Goal: Task Accomplishment & Management: Use online tool/utility

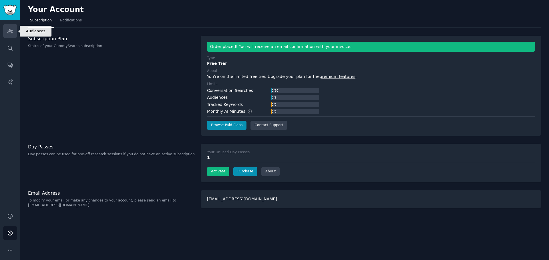
click at [12, 32] on icon "Sidebar" at bounding box center [9, 31] width 5 height 4
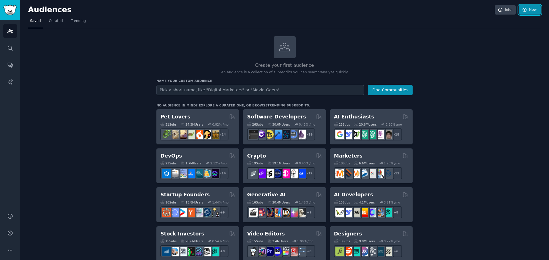
click at [529, 9] on link "New" at bounding box center [530, 10] width 22 height 10
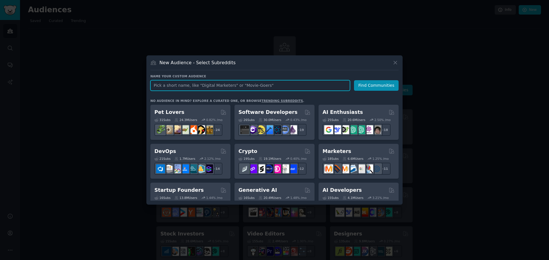
click at [205, 85] on input "text" at bounding box center [250, 85] width 200 height 11
paste input "nutrition"
type input "nutrition"
click at [234, 83] on input "nutrition" at bounding box center [250, 85] width 200 height 11
click button "Find Communities" at bounding box center [376, 85] width 45 height 11
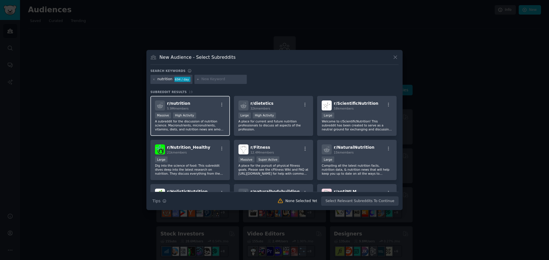
click at [208, 108] on div "r/ nutrition 5.9M members" at bounding box center [190, 106] width 70 height 10
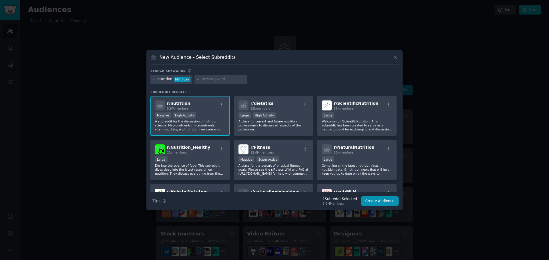
click at [209, 80] on input "text" at bounding box center [222, 79] width 43 height 5
type input "loseit"
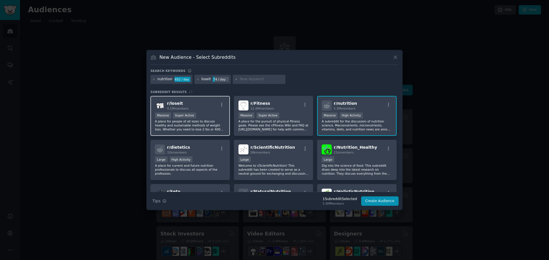
click at [217, 130] on p "A place for people of all sizes to discuss healthy and sustainable methods of w…" at bounding box center [190, 126] width 70 height 12
click at [241, 79] on input "text" at bounding box center [261, 79] width 43 height 5
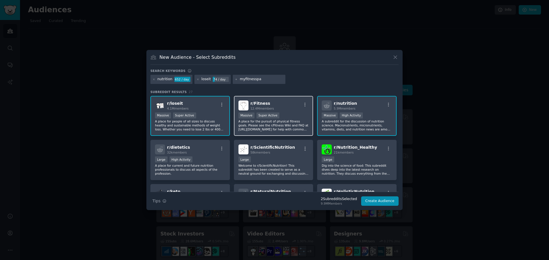
type input "myfitnesspal"
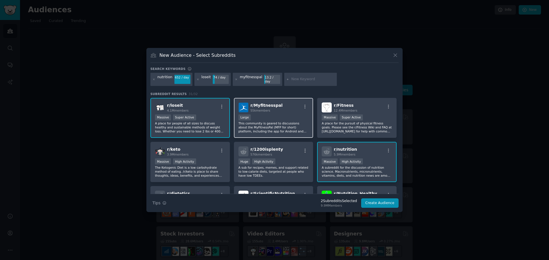
click at [294, 130] on p "This community is geared to discussions about the MyFitnessPal (MFP for short) …" at bounding box center [273, 128] width 70 height 12
click at [301, 78] on input "text" at bounding box center [312, 79] width 43 height 5
type input "stopdrinking"
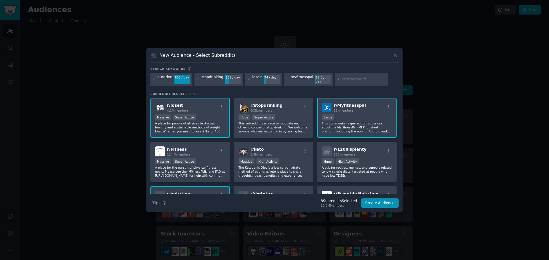
click at [353, 82] on div at bounding box center [361, 79] width 53 height 13
click at [353, 80] on input "text" at bounding box center [363, 79] width 43 height 5
type input "stopdrinking"
click at [342, 81] on input "text" at bounding box center [363, 79] width 43 height 5
click at [345, 63] on div "New Audience - Select Subreddits" at bounding box center [274, 57] width 248 height 11
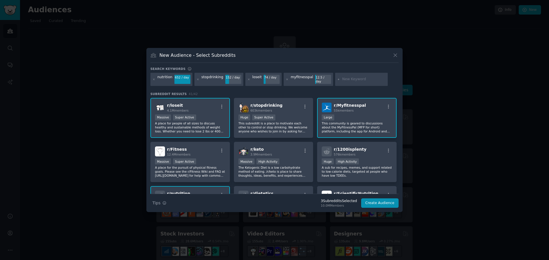
click at [207, 79] on div "stopdrinking" at bounding box center [212, 79] width 22 height 9
click at [363, 83] on div at bounding box center [361, 79] width 53 height 13
click at [364, 81] on input "text" at bounding box center [363, 79] width 43 height 5
type input "cronometer"
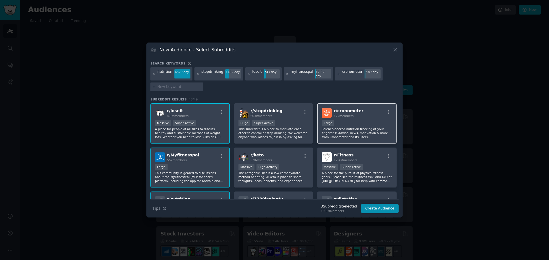
click at [342, 135] on p "Science-backed nutrition tracking at your fingertips! Advice, news, motivation …" at bounding box center [357, 133] width 70 height 12
click at [370, 208] on button "Create Audience" at bounding box center [380, 209] width 38 height 10
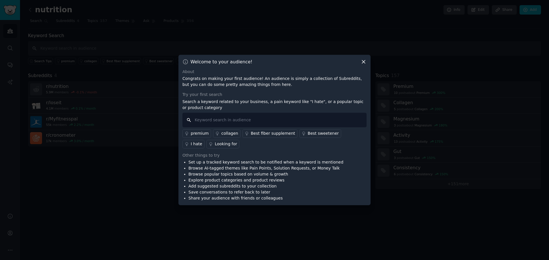
click at [272, 119] on input "text" at bounding box center [274, 120] width 184 height 15
type input "confusing"
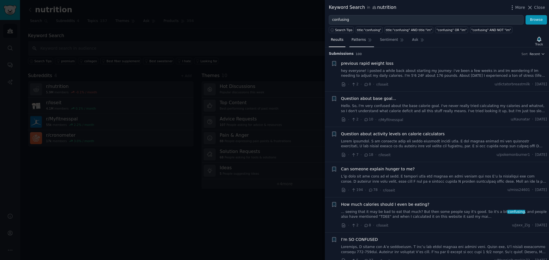
click at [360, 41] on span "Patterns" at bounding box center [358, 39] width 14 height 5
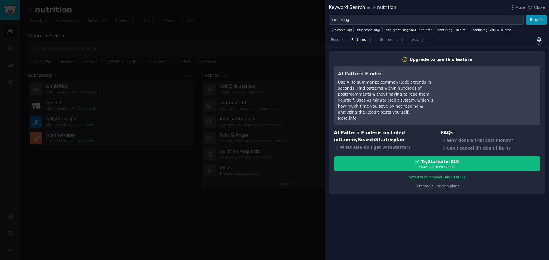
click at [439, 176] on link "Activate Purchased Day Pass ( 1 )" at bounding box center [437, 178] width 57 height 4
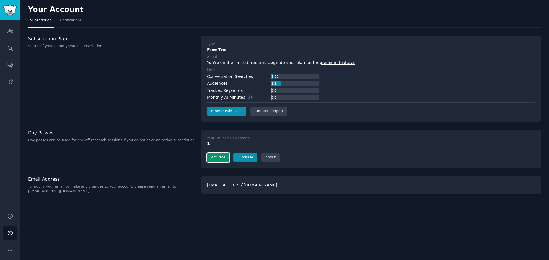
click at [219, 158] on button "Activate" at bounding box center [218, 157] width 22 height 9
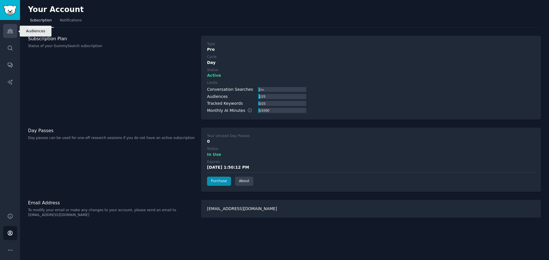
click at [15, 27] on link "Audiences" at bounding box center [10, 31] width 14 height 14
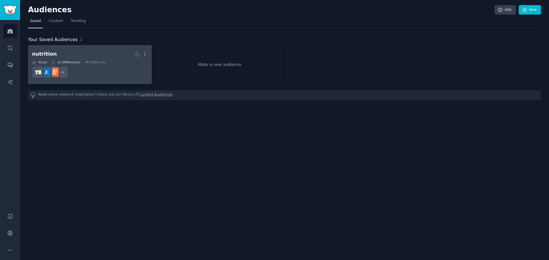
click at [103, 59] on h2 "nutrition More" at bounding box center [90, 54] width 116 height 10
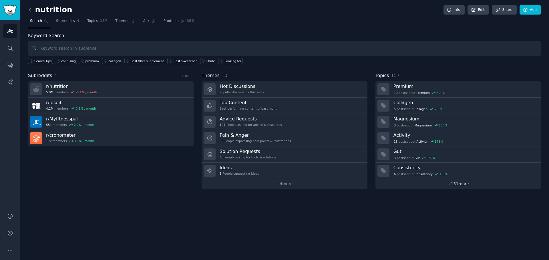
click at [461, 188] on link "+ 151 more" at bounding box center [458, 184] width 166 height 10
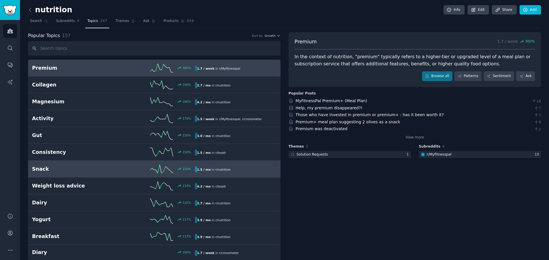
click at [126, 167] on div "150 %" at bounding box center [154, 169] width 81 height 9
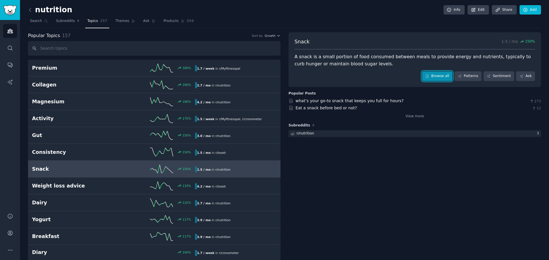
click at [441, 75] on link "Browse all" at bounding box center [437, 76] width 31 height 10
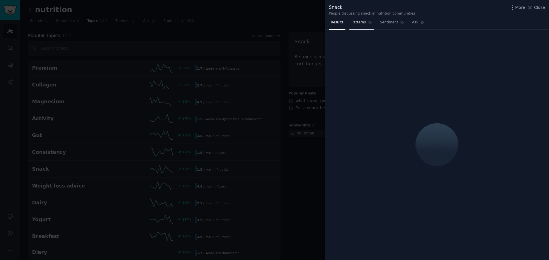
click at [358, 23] on span "Patterns" at bounding box center [358, 22] width 14 height 5
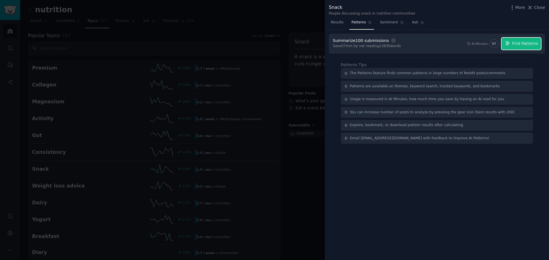
click at [513, 44] on button "Find Patterns" at bounding box center [521, 44] width 39 height 12
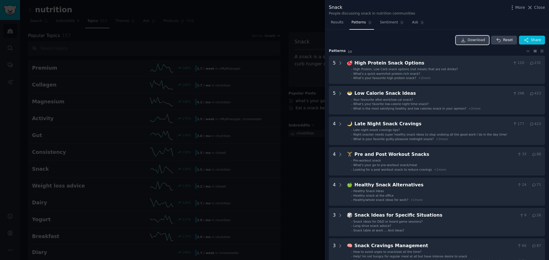
click at [472, 39] on span "Download" at bounding box center [476, 40] width 17 height 5
click at [391, 9] on div "Snack" at bounding box center [372, 7] width 86 height 7
click at [543, 8] on span "Close" at bounding box center [539, 8] width 11 height 6
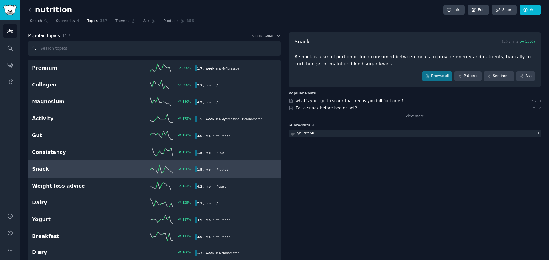
click at [162, 46] on input "text" at bounding box center [154, 48] width 252 height 15
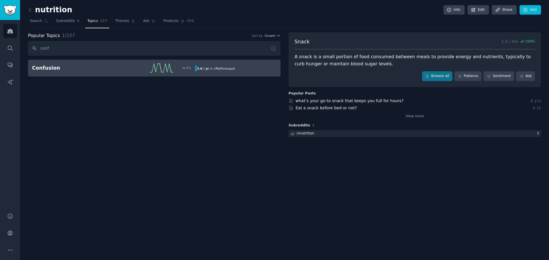
click at [164, 62] on link "Confusion 0 % 3.6 / yr in r/ Myfitnesspal" at bounding box center [154, 68] width 252 height 17
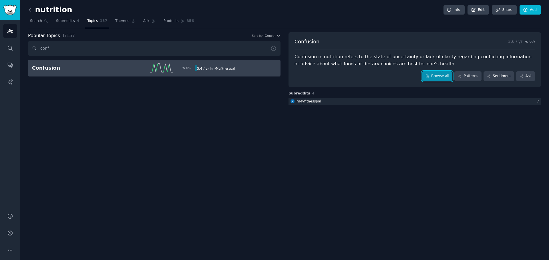
click at [439, 74] on link "Browse all" at bounding box center [437, 76] width 31 height 10
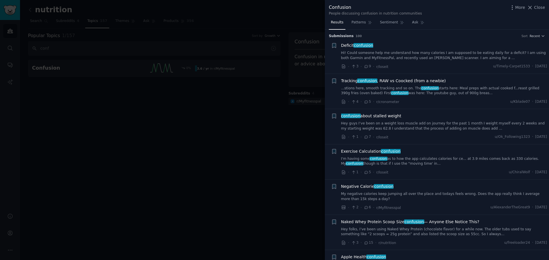
click at [389, 55] on link "Hi! Could someone help me understand how many calories I am supposed to be eati…" at bounding box center [444, 56] width 206 height 10
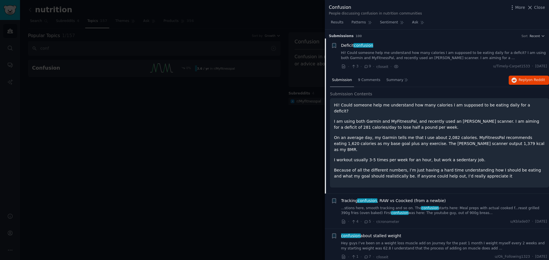
scroll to position [9, 0]
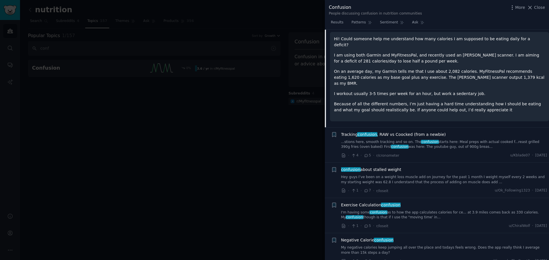
click at [456, 140] on link "...stions here, smooth tracking and so on. The confusion starts here: Meal prep…" at bounding box center [444, 145] width 206 height 10
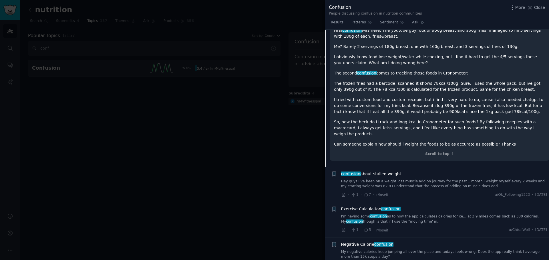
scroll to position [187, 0]
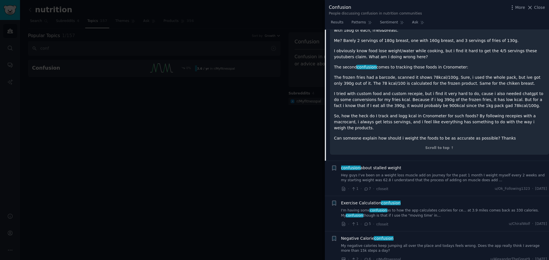
click at [433, 173] on link "Hey guys I’ve been on a weight loss muscle add on journey for the past 1 month …" at bounding box center [444, 178] width 206 height 10
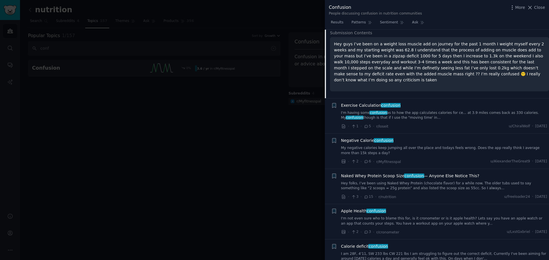
scroll to position [166, 0]
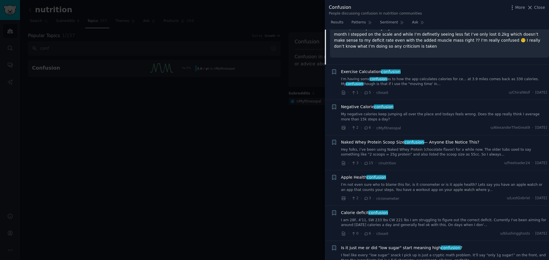
click at [409, 220] on link "I am 28F, 4'11, SW 233 lbs CW 221 lbs I am struggling to figure out the correct…" at bounding box center [444, 223] width 206 height 10
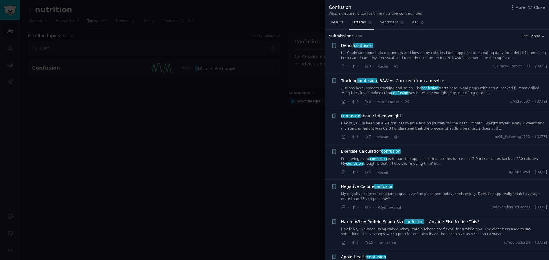
click at [364, 24] on link "Patterns" at bounding box center [361, 24] width 24 height 12
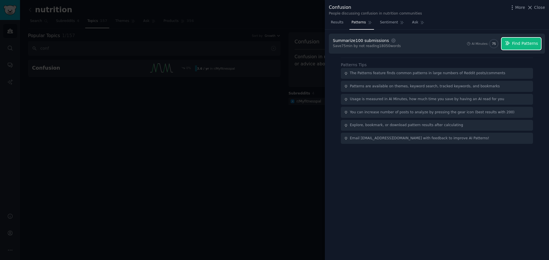
click at [520, 49] on button "Find Patterns" at bounding box center [521, 44] width 39 height 12
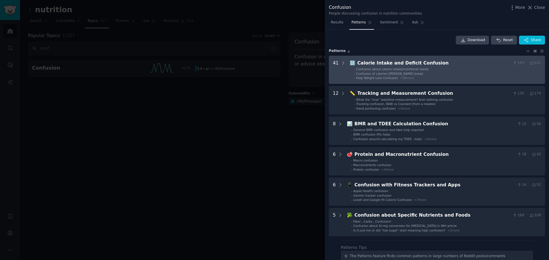
click at [444, 73] on li "- Confusion of calories [PERSON_NAME] bread" at bounding box center [447, 74] width 187 height 4
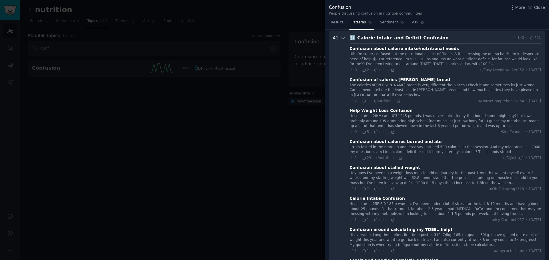
scroll to position [26, 0]
click at [453, 61] on div "Hii! I’m super confused but the nutritional aspect of fitness & it’s stressing …" at bounding box center [445, 58] width 191 height 15
click at [415, 57] on div "Hii! I’m super confused but the nutritional aspect of fitness & it’s stressing …" at bounding box center [445, 58] width 191 height 15
click at [341, 26] on link "Results" at bounding box center [337, 24] width 17 height 12
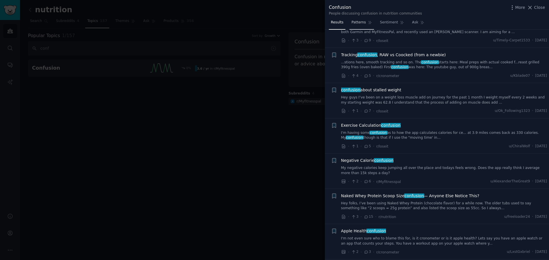
click at [356, 26] on link "Patterns" at bounding box center [361, 24] width 24 height 12
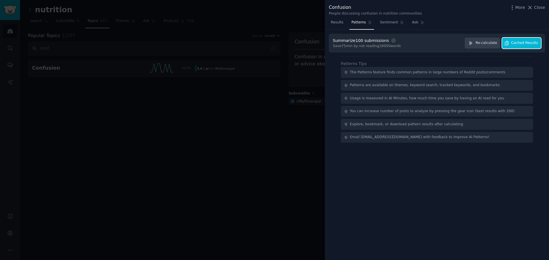
click at [520, 45] on span "Cached Results" at bounding box center [524, 43] width 27 height 5
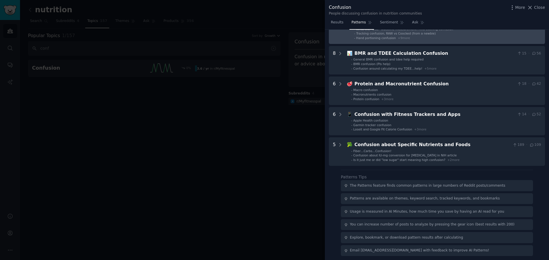
scroll to position [73, 0]
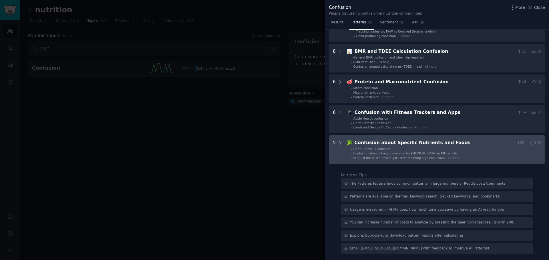
click at [393, 144] on div "Confusion about Specific Nutrients and Foods" at bounding box center [433, 143] width 156 height 7
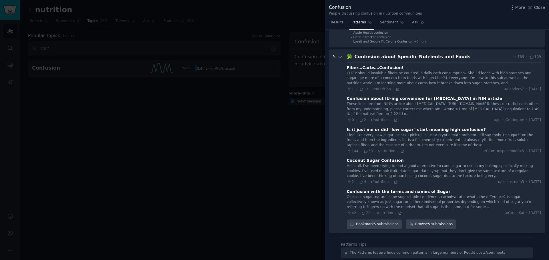
scroll to position [150, 0]
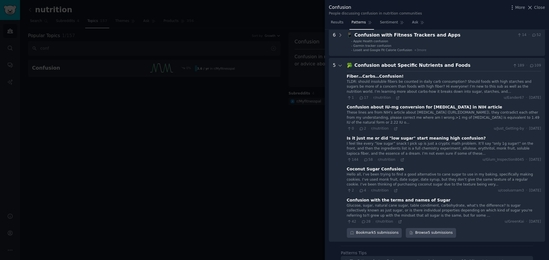
click at [331, 65] on Foods "5 🥦 Confusion about Specific Nutrients and Foods 189 · 109 Fiber…Carbs…Confusio…" at bounding box center [437, 150] width 216 height 184
click at [334, 65] on div "5" at bounding box center [334, 150] width 3 height 176
click at [340, 63] on icon at bounding box center [340, 65] width 5 height 5
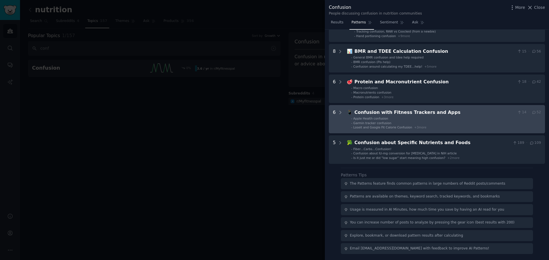
click at [368, 117] on span "Apple Health confusion" at bounding box center [370, 118] width 35 height 3
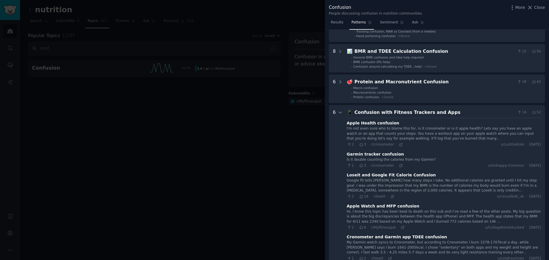
scroll to position [148, 0]
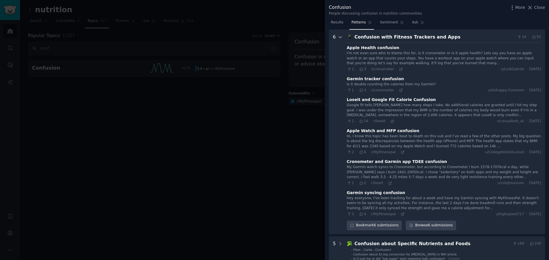
click at [340, 38] on icon at bounding box center [340, 37] width 3 height 1
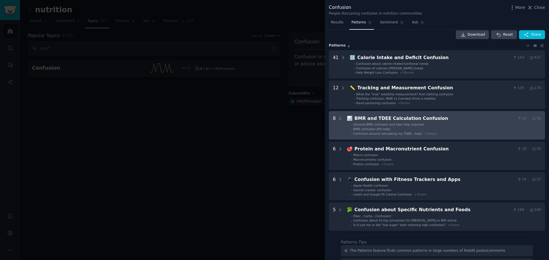
scroll to position [0, 0]
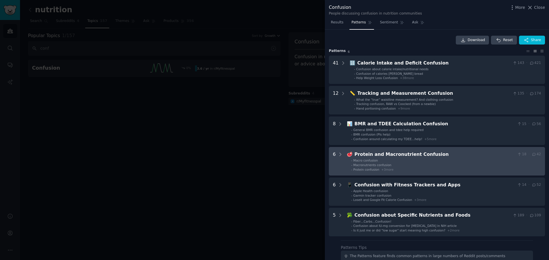
click at [389, 160] on li "- Macro confusion" at bounding box center [446, 161] width 190 height 4
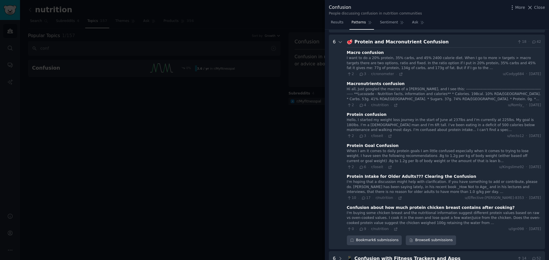
scroll to position [118, 0]
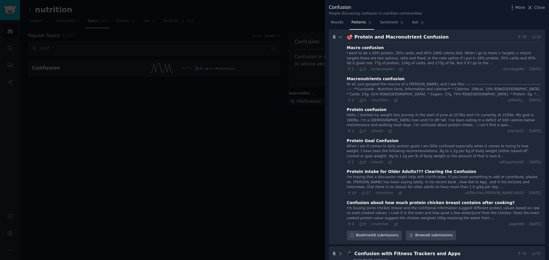
click at [304, 24] on div at bounding box center [274, 130] width 549 height 260
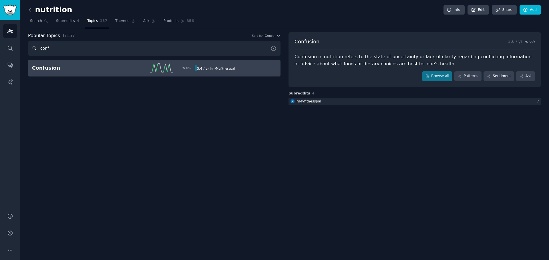
click at [69, 46] on input "conf" at bounding box center [154, 48] width 252 height 15
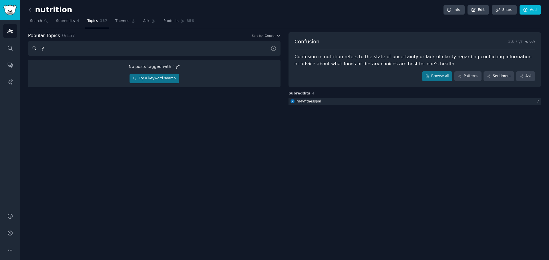
type input ","
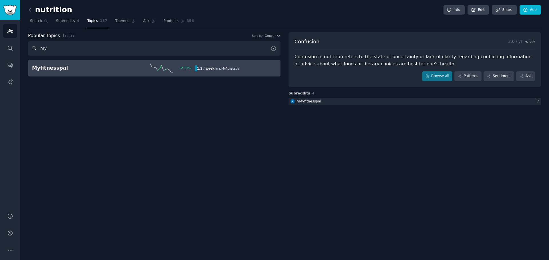
type input "my"
click at [70, 67] on h2 "Myfitnesspal" at bounding box center [72, 68] width 81 height 7
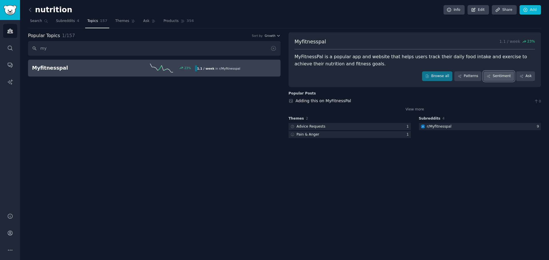
click at [494, 75] on link "Sentiment" at bounding box center [498, 76] width 31 height 10
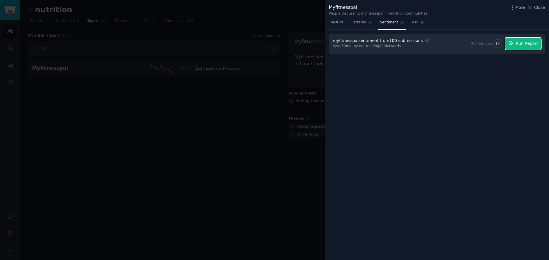
click at [515, 46] on button "Run Report" at bounding box center [523, 44] width 36 height 12
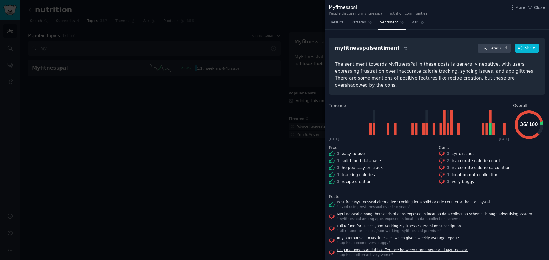
click at [413, 248] on link "Help me understand this difference between Cronometer and MyFitnessPal" at bounding box center [402, 250] width 131 height 5
click at [397, 224] on link "Full refund for useless/non-working MyFitnessPal Premium subscription" at bounding box center [399, 226] width 124 height 5
click at [397, 236] on link "Any alternatives to MyFitnessPal which give a weekly average report?" at bounding box center [398, 238] width 122 height 5
click at [391, 248] on link "Help me understand this difference between Cronometer and MyFitnessPal" at bounding box center [402, 250] width 131 height 5
click at [265, 7] on div at bounding box center [274, 130] width 549 height 260
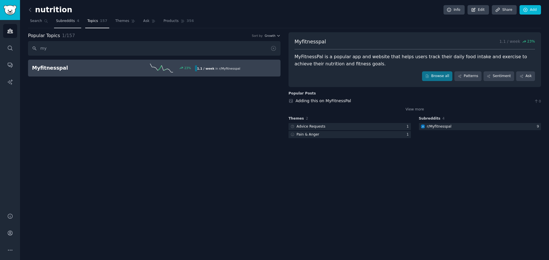
click at [69, 23] on span "Subreddits" at bounding box center [65, 21] width 19 height 5
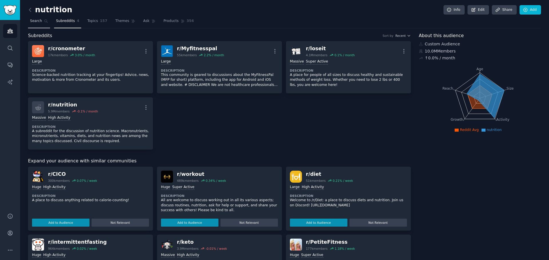
click at [38, 19] on span "Search" at bounding box center [36, 21] width 12 height 5
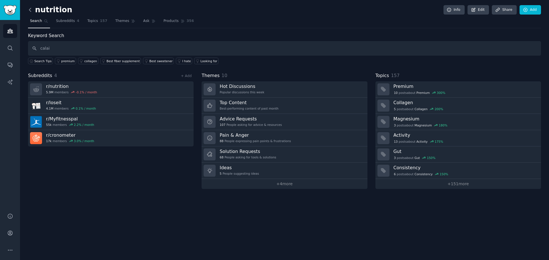
type input "calai"
click at [33, 8] on icon at bounding box center [30, 10] width 6 height 6
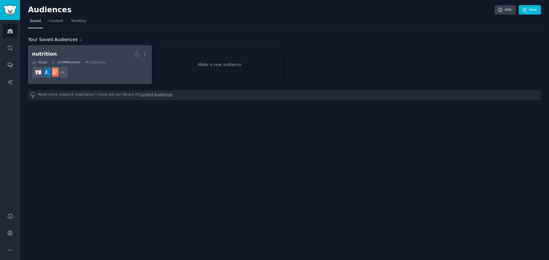
click at [148, 53] on link "nutrition Custom Audience More 4 Sub s 10.0M Members 0.02 % /mo + 1" at bounding box center [90, 64] width 124 height 39
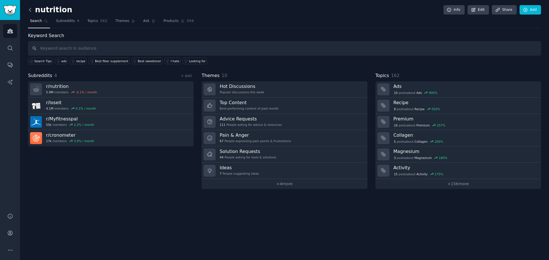
click at [31, 9] on icon at bounding box center [30, 10] width 6 height 6
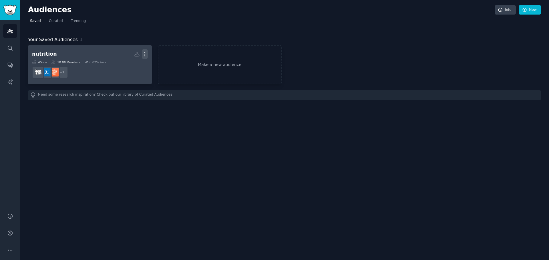
click at [145, 51] on icon "button" at bounding box center [145, 54] width 6 height 6
click at [83, 52] on h2 "nutrition More View Delete" at bounding box center [90, 54] width 116 height 10
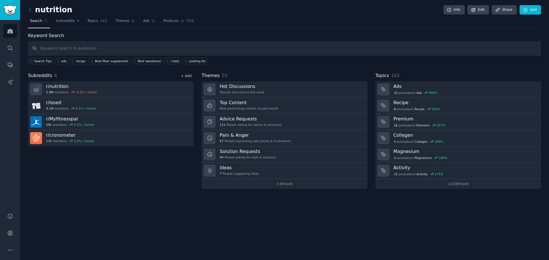
click at [188, 75] on link "+ Add" at bounding box center [186, 76] width 11 height 4
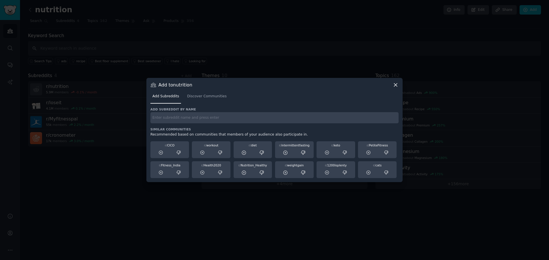
click at [194, 119] on input "text" at bounding box center [274, 117] width 248 height 11
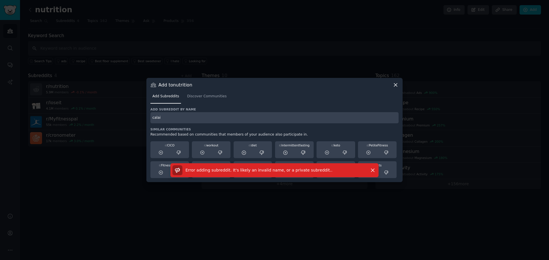
drag, startPoint x: 195, startPoint y: 119, endPoint x: 148, endPoint y: 110, distance: 47.6
click at [148, 111] on div "Add to nutrition Add Subreddits Discover Communities Add subreddit by name cala…" at bounding box center [274, 130] width 256 height 104
type input "fatsecret"
